Goal: Task Accomplishment & Management: Manage account settings

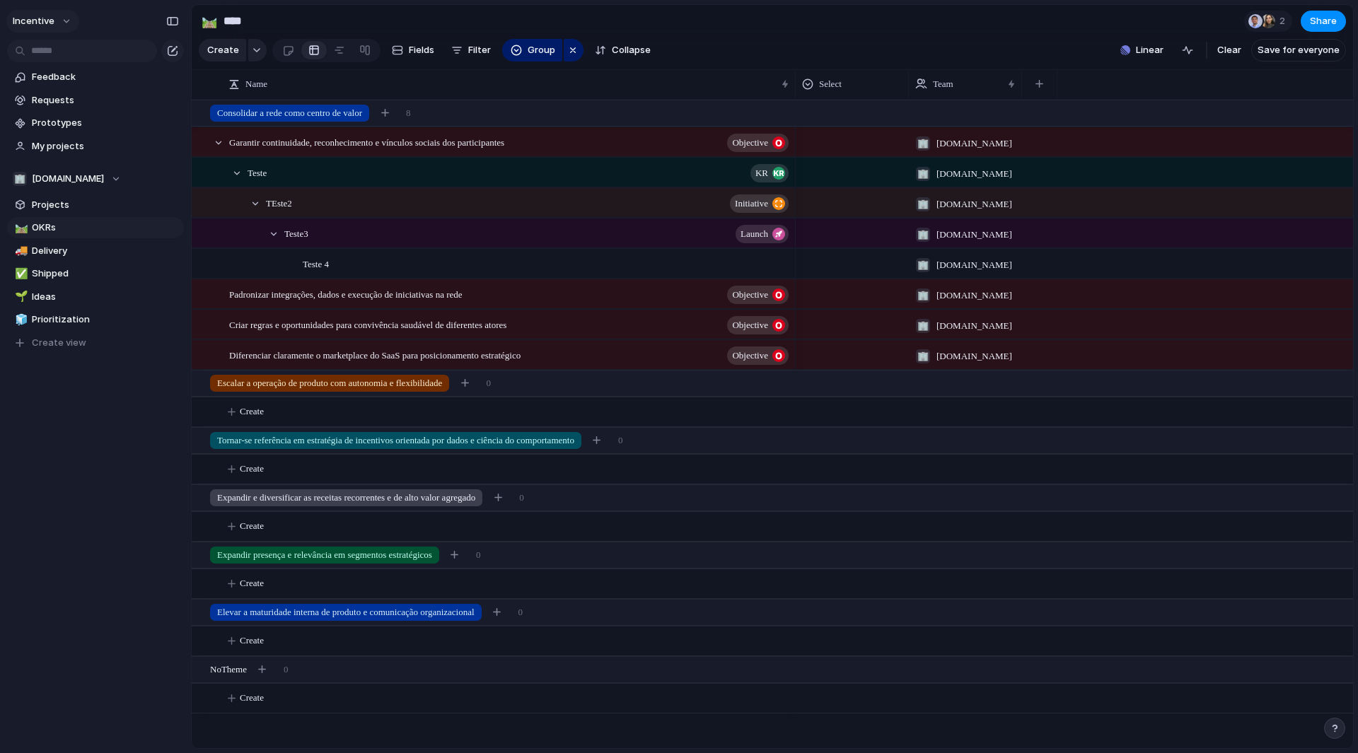
click at [46, 16] on span "Incentive" at bounding box center [34, 21] width 42 height 14
click at [49, 50] on span "Settings" at bounding box center [52, 53] width 39 height 14
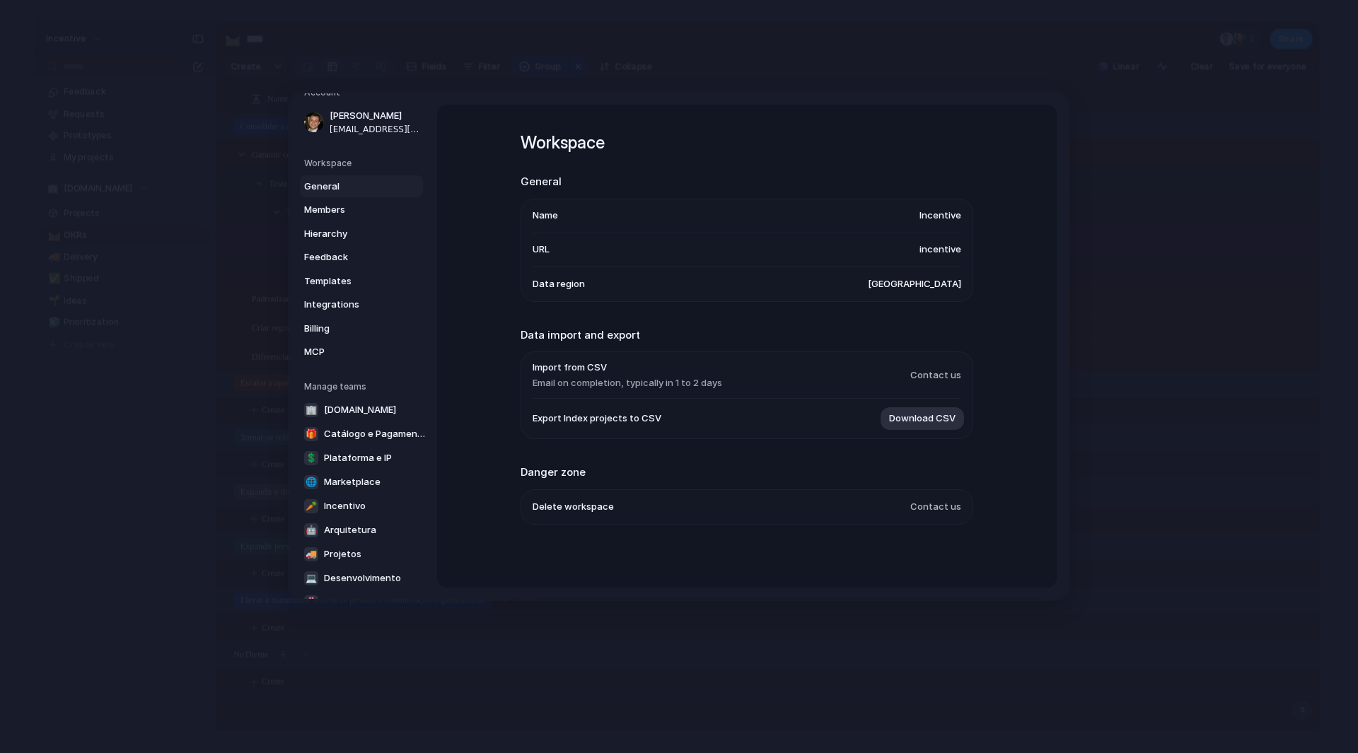
scroll to position [98, 0]
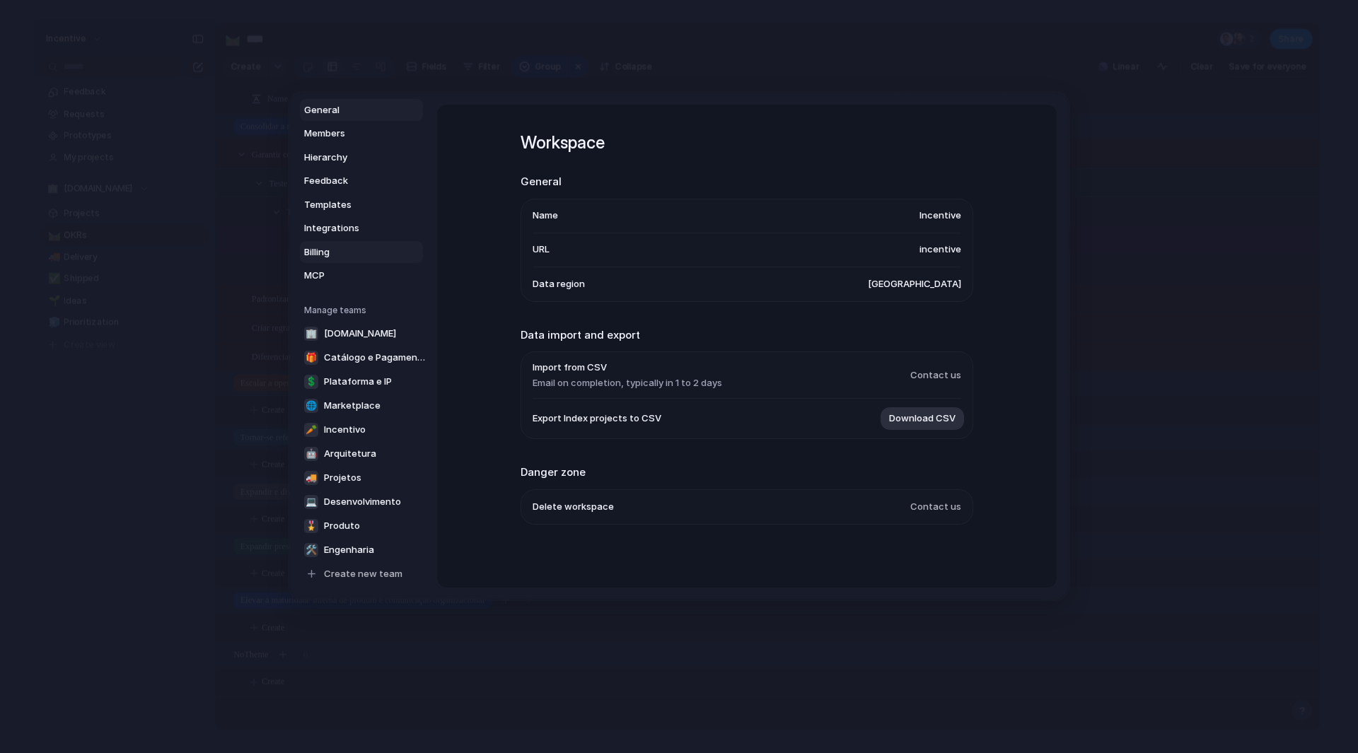
click at [325, 247] on span "Billing" at bounding box center [349, 252] width 91 height 14
